Goal: Information Seeking & Learning: Learn about a topic

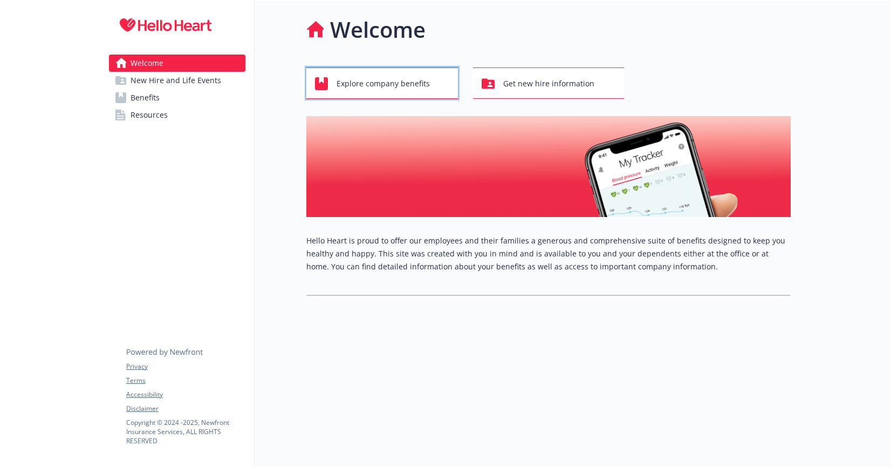
click at [385, 80] on span "Explore company benefits" at bounding box center [383, 83] width 93 height 20
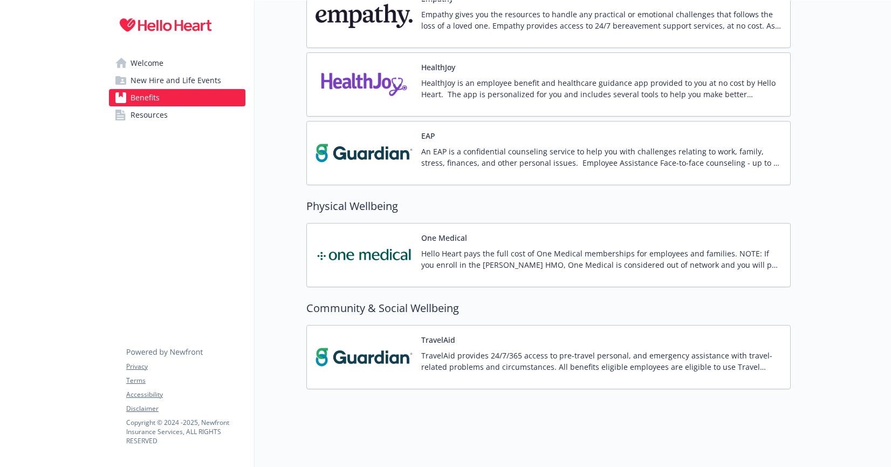
scroll to position [1645, 0]
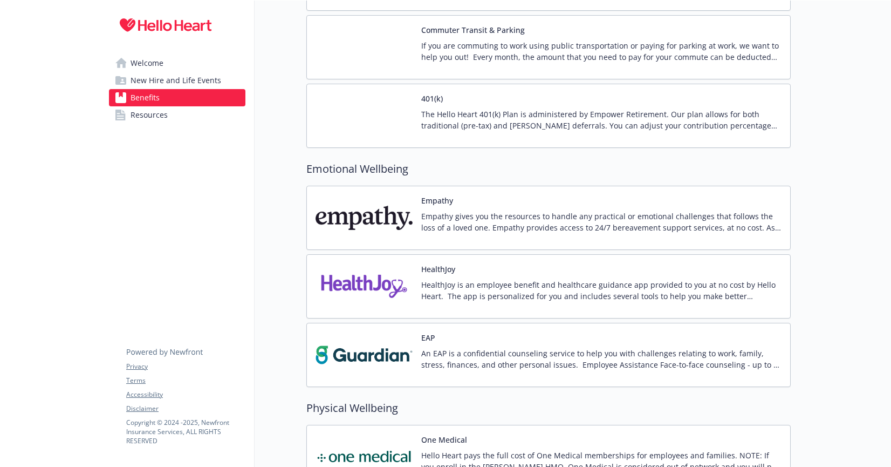
scroll to position [1414, 0]
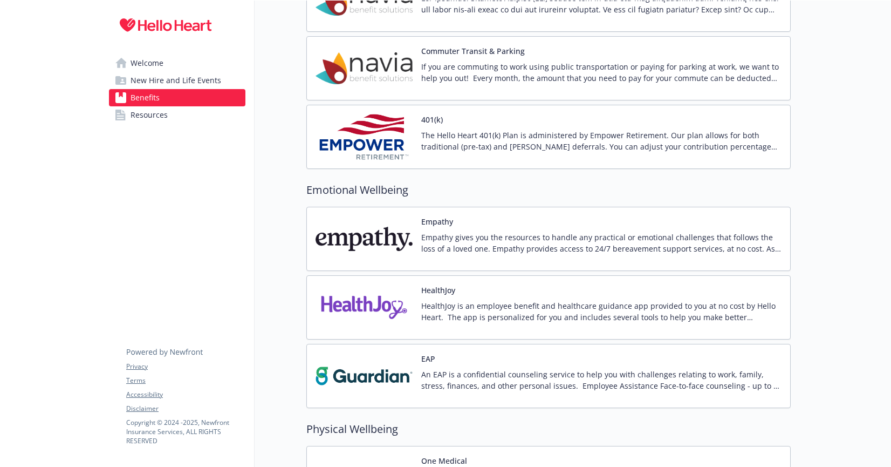
click at [599, 319] on p "HealthJoy is an employee benefit and healthcare guidance app provided to you at…" at bounding box center [601, 311] width 360 height 23
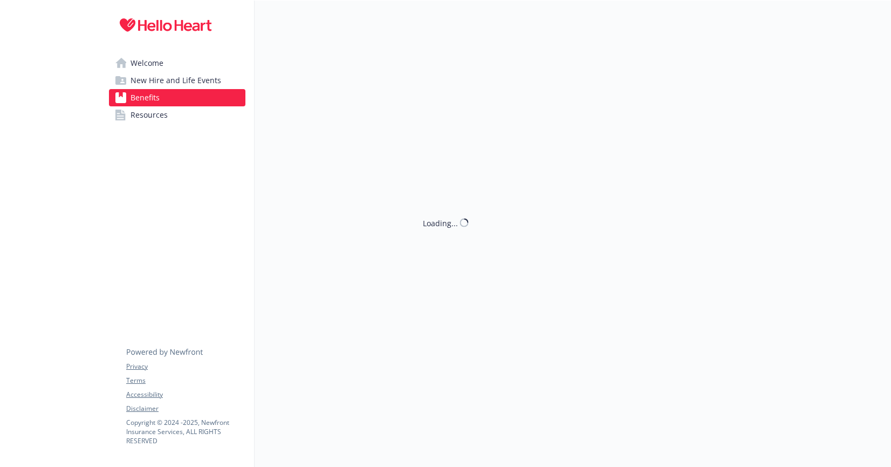
scroll to position [1414, 0]
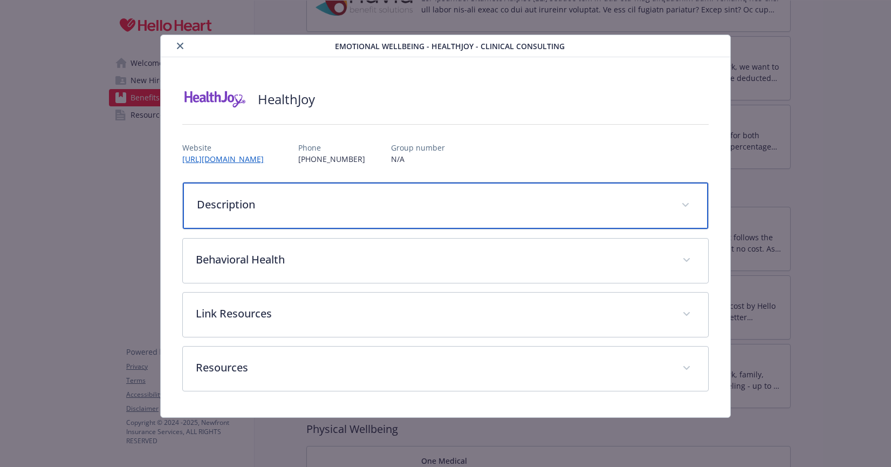
click at [418, 215] on div "Description" at bounding box center [445, 205] width 525 height 46
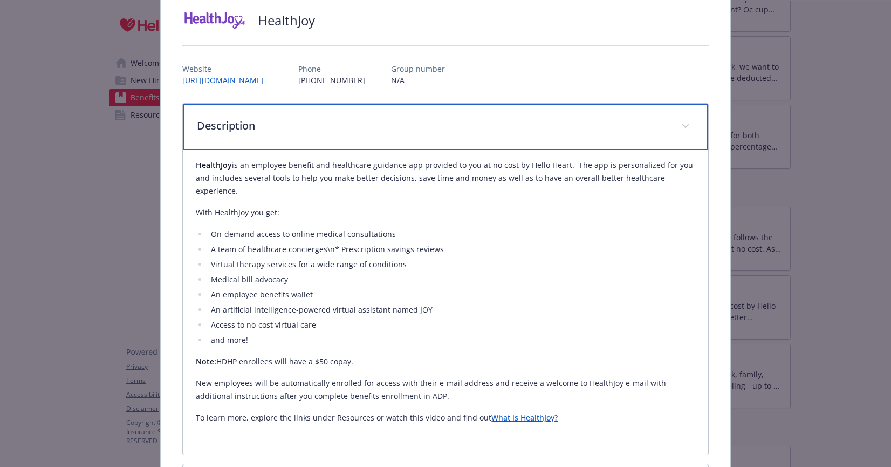
scroll to position [0, 0]
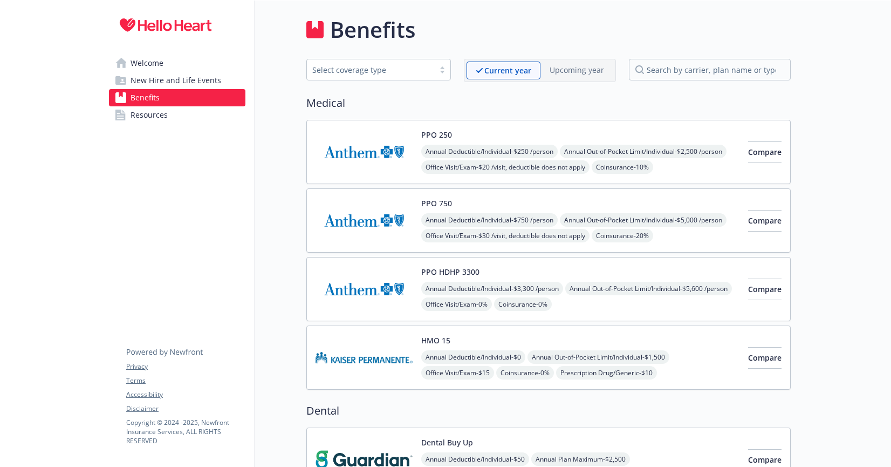
click at [361, 274] on img at bounding box center [364, 289] width 97 height 46
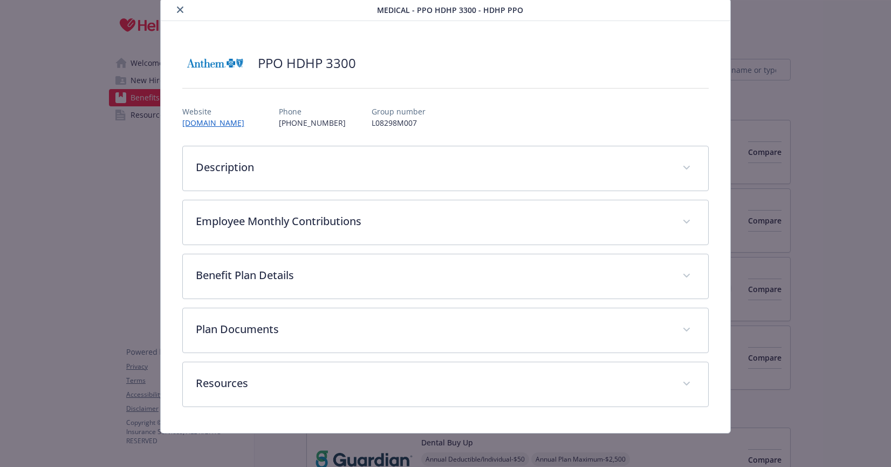
scroll to position [37, 0]
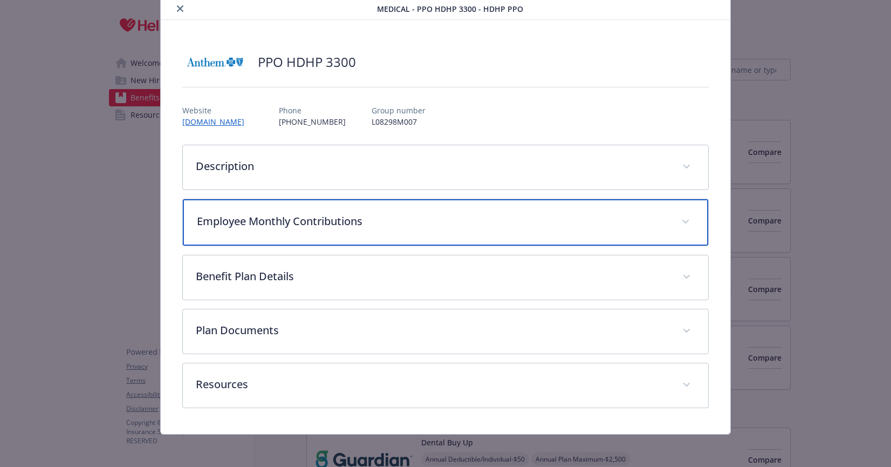
click at [352, 214] on p "Employee Monthly Contributions" at bounding box center [432, 221] width 471 height 16
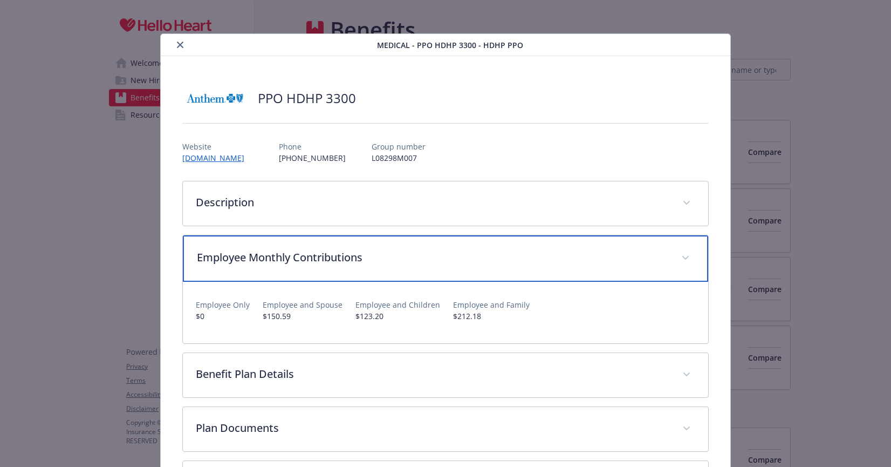
scroll to position [0, 0]
